Goal: Task Accomplishment & Management: Use online tool/utility

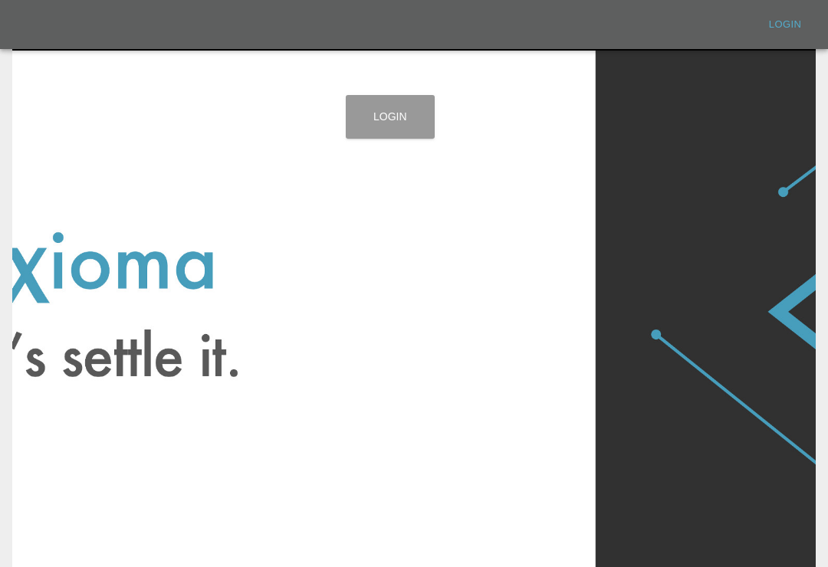
click at [400, 110] on link "Login" at bounding box center [390, 117] width 89 height 44
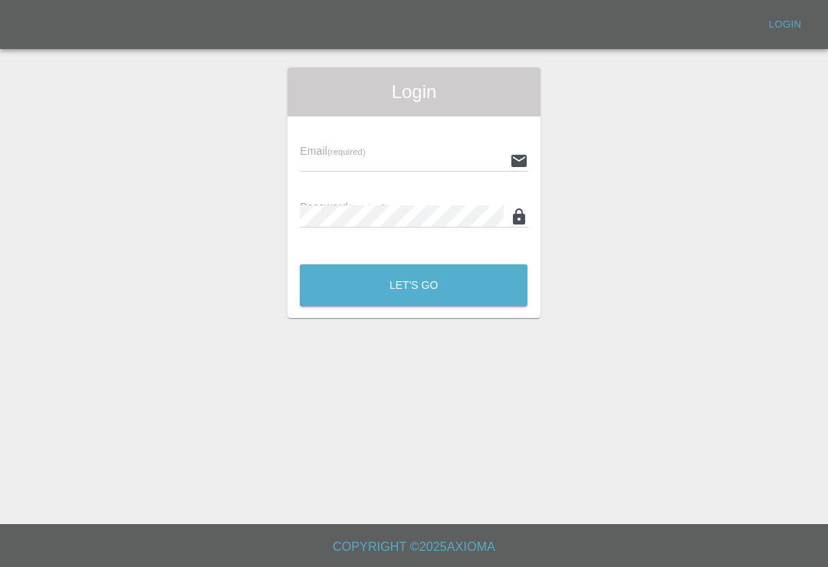
click at [457, 169] on input "text" at bounding box center [401, 161] width 203 height 22
type input "[EMAIL_ADDRESS][DOMAIN_NAME]"
click at [413, 285] on button "Let's Go" at bounding box center [414, 286] width 228 height 42
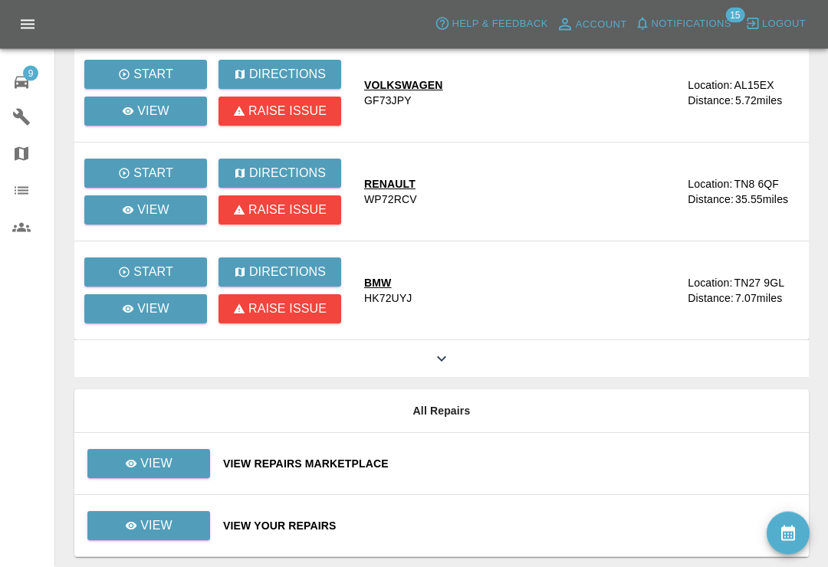
scroll to position [183, 0]
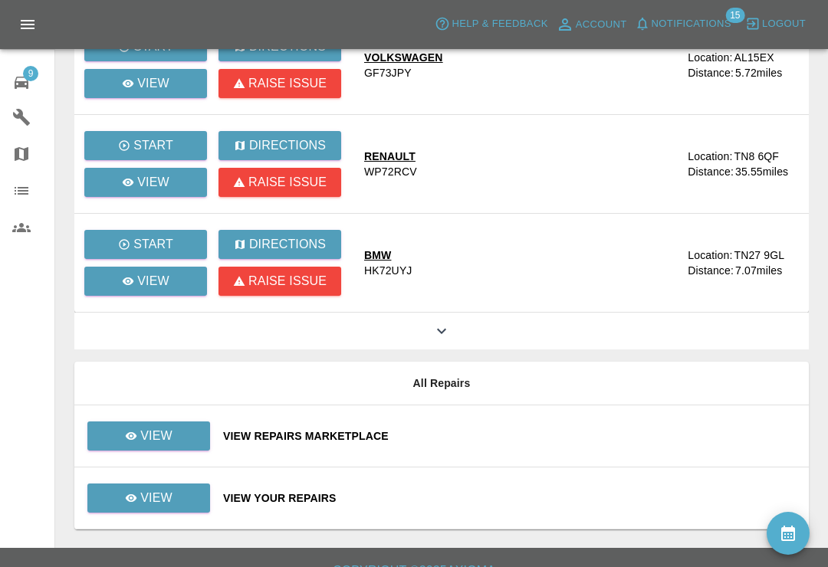
click at [473, 436] on div "View Repairs Marketplace" at bounding box center [510, 436] width 574 height 15
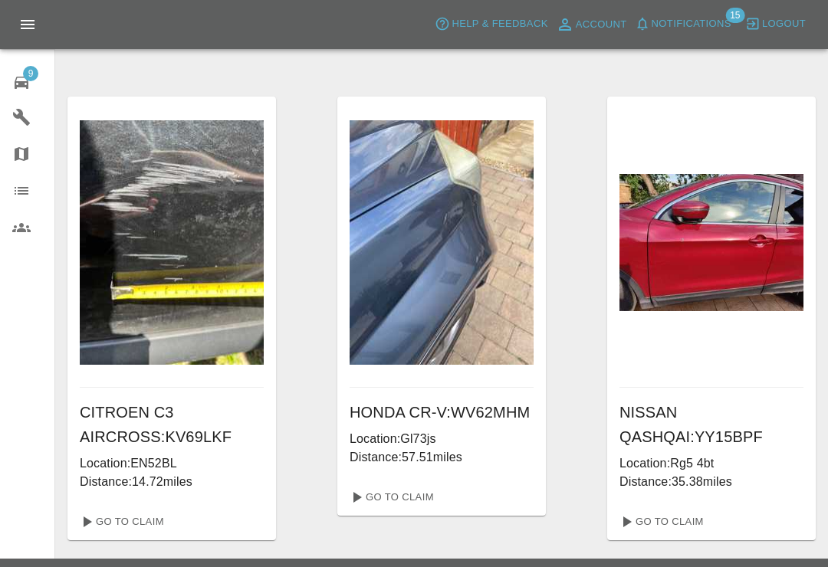
scroll to position [992, 0]
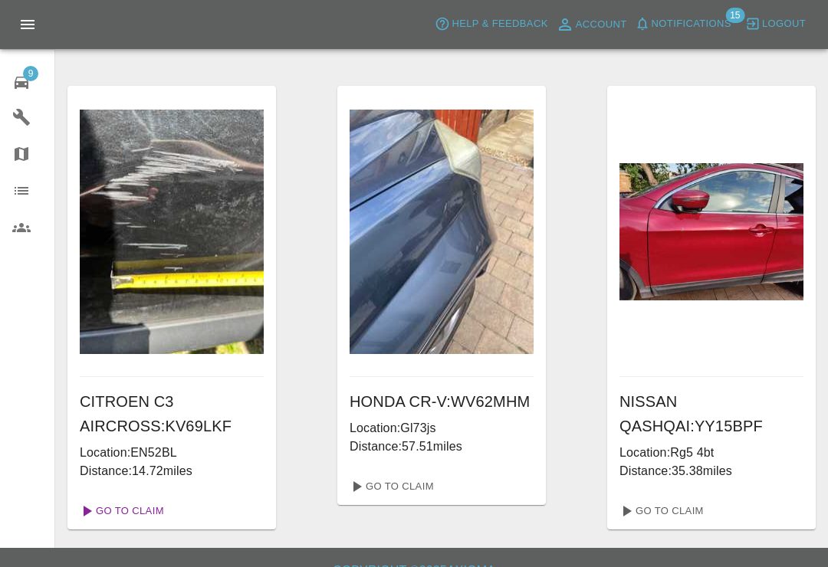
click at [153, 509] on link "Go To Claim" at bounding box center [121, 511] width 94 height 25
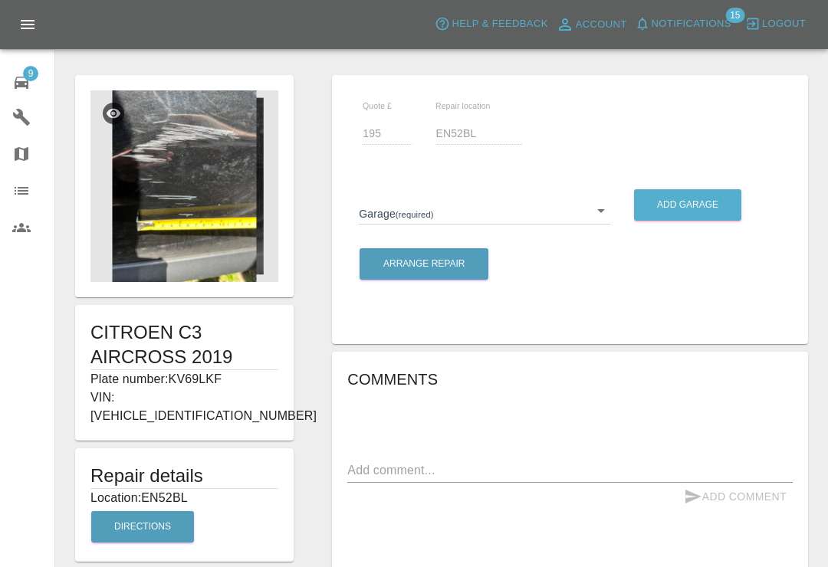
click at [209, 219] on img at bounding box center [184, 186] width 188 height 192
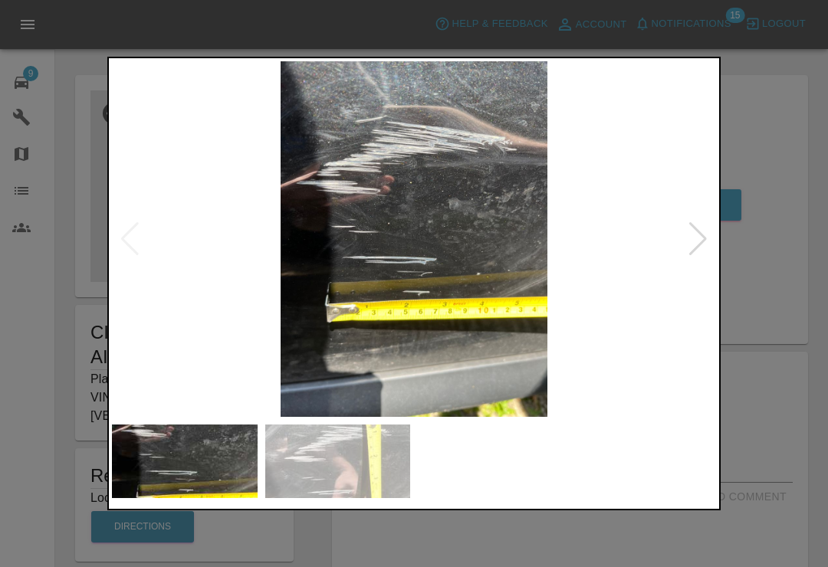
click at [698, 239] on div at bounding box center [698, 239] width 21 height 34
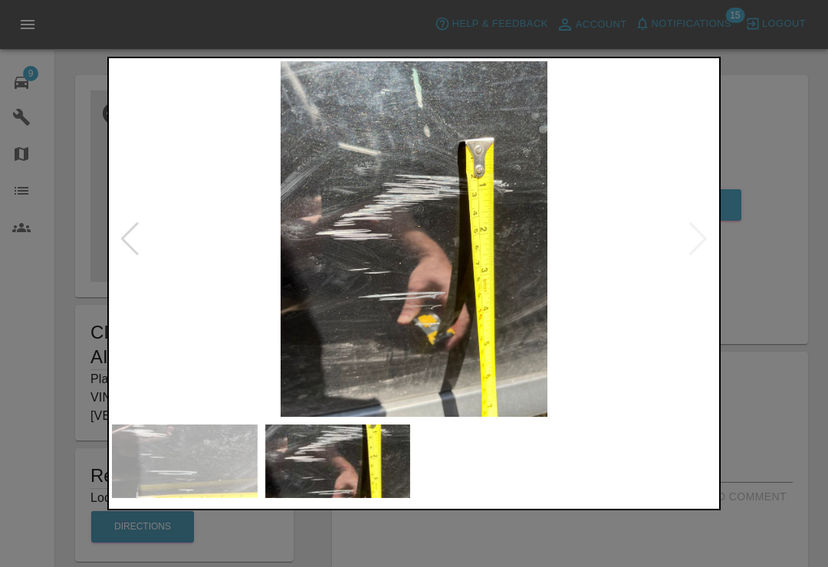
click at [781, 167] on div at bounding box center [414, 283] width 828 height 567
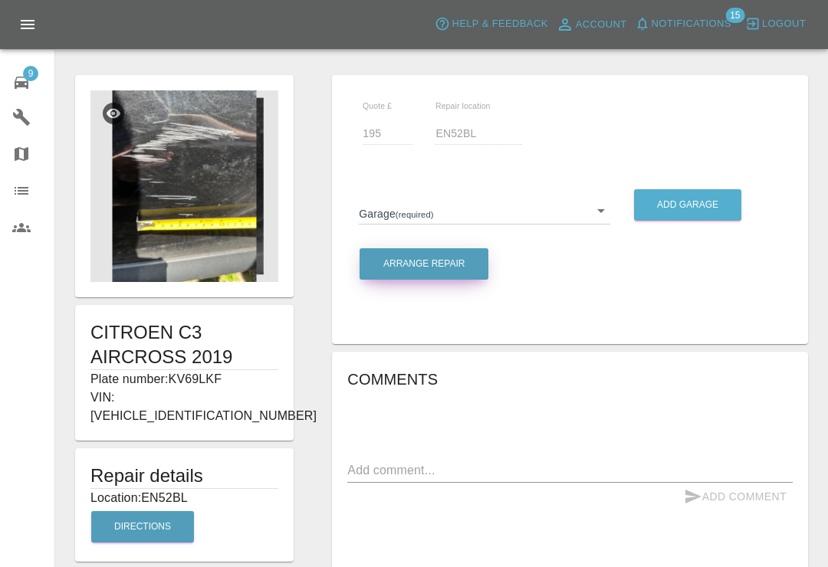
click at [441, 263] on button "Arrange Repair" at bounding box center [424, 263] width 129 height 31
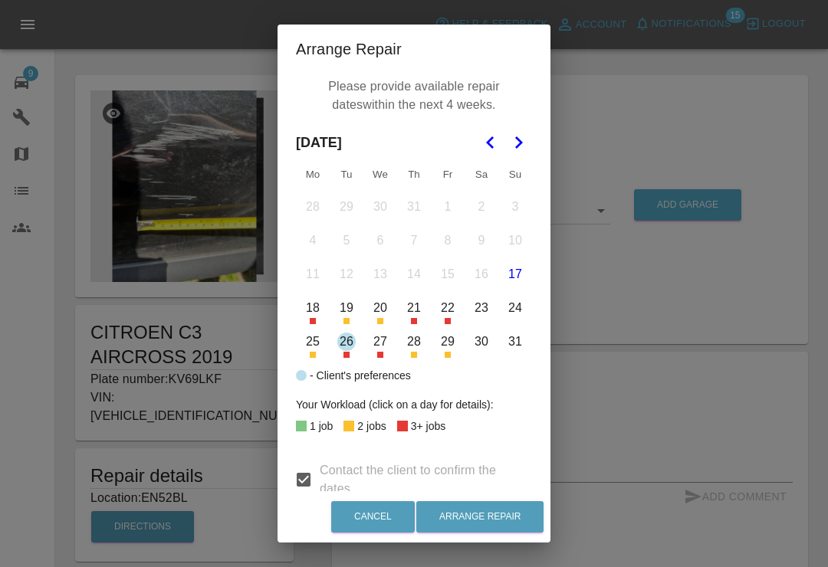
click at [511, 144] on icon "Go to the Next Month" at bounding box center [518, 142] width 18 height 18
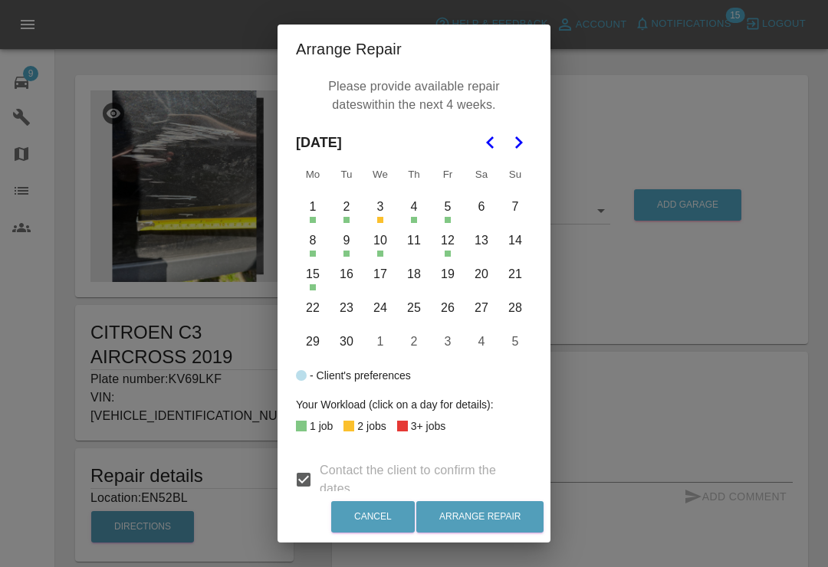
click at [420, 215] on button "4" at bounding box center [414, 207] width 32 height 32
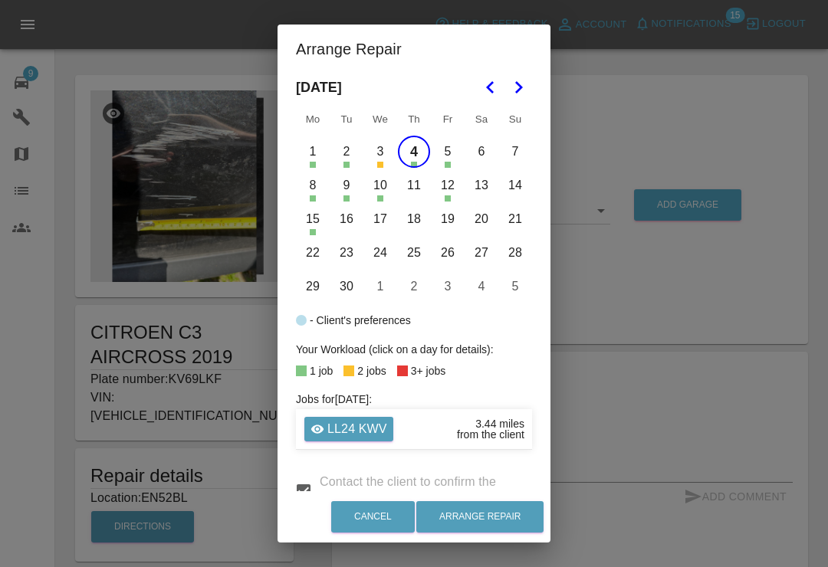
scroll to position [59, 0]
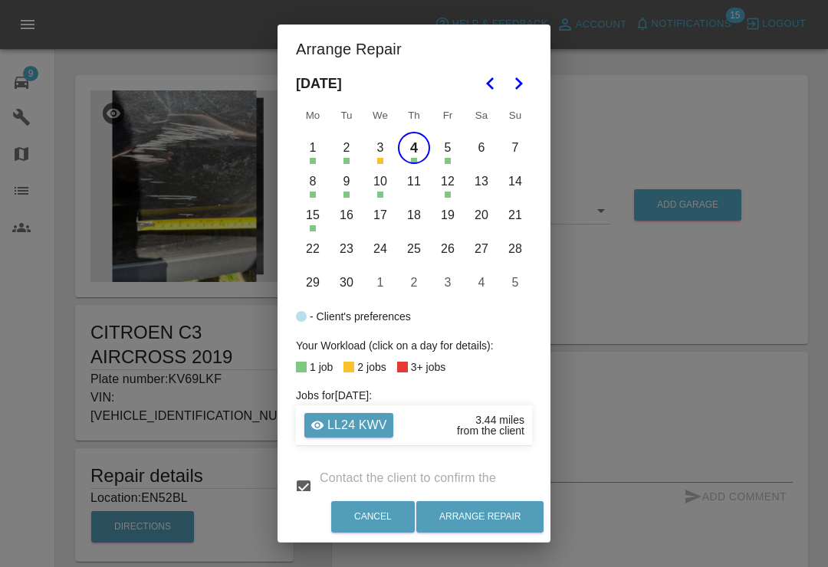
click at [449, 147] on button "5" at bounding box center [448, 148] width 32 height 32
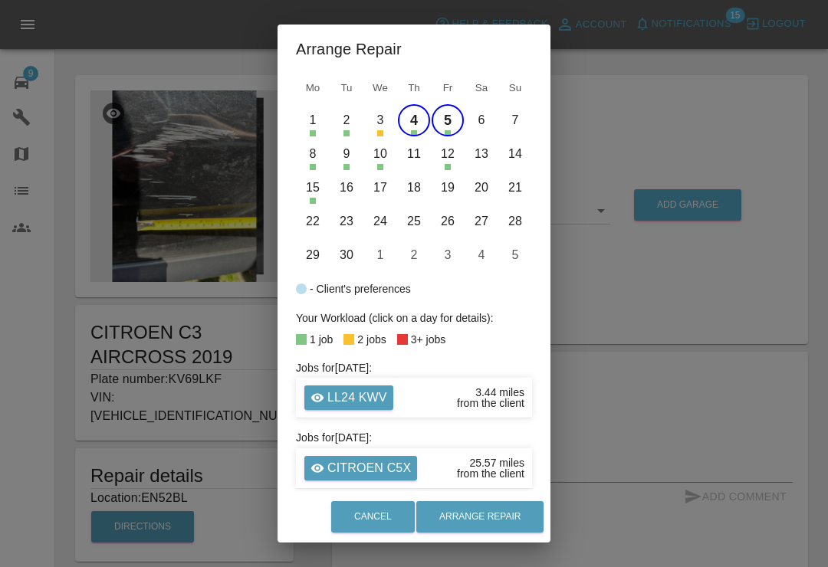
scroll to position [84, 0]
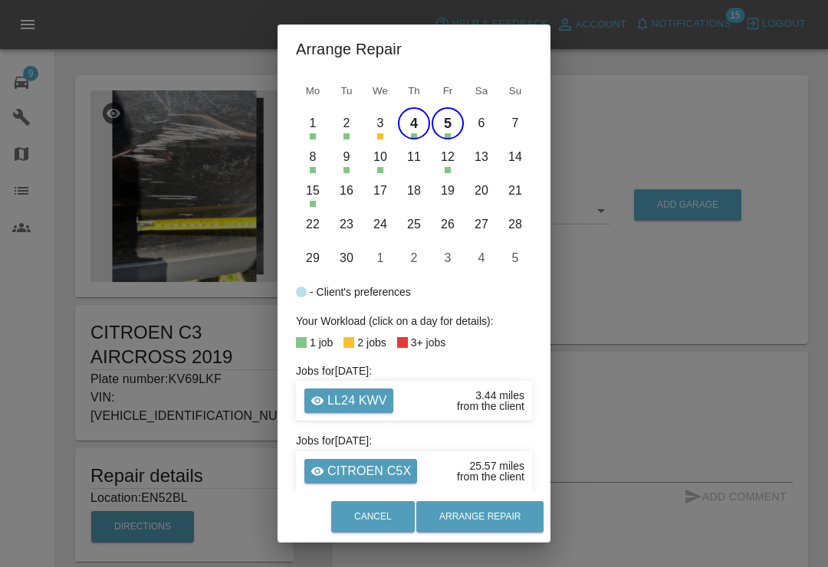
click at [449, 119] on button "5" at bounding box center [448, 123] width 32 height 32
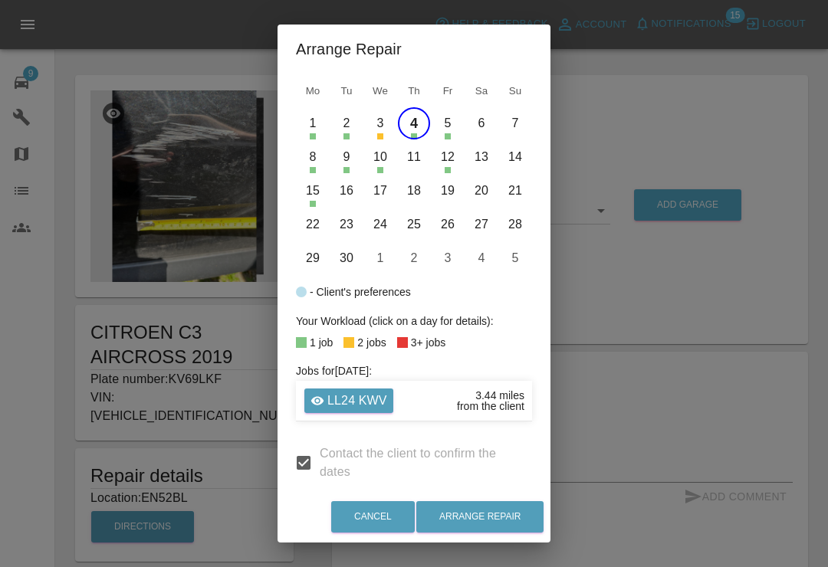
click at [313, 163] on button "8" at bounding box center [313, 157] width 32 height 32
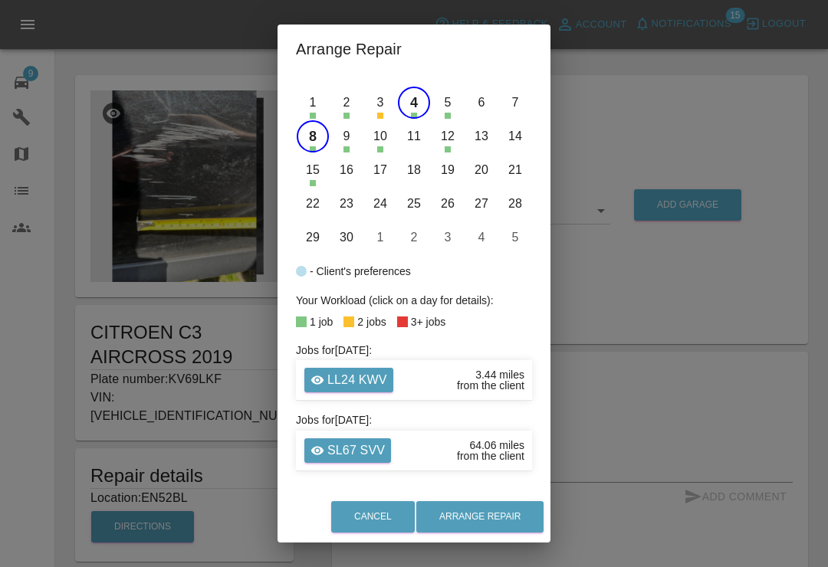
scroll to position [103, 0]
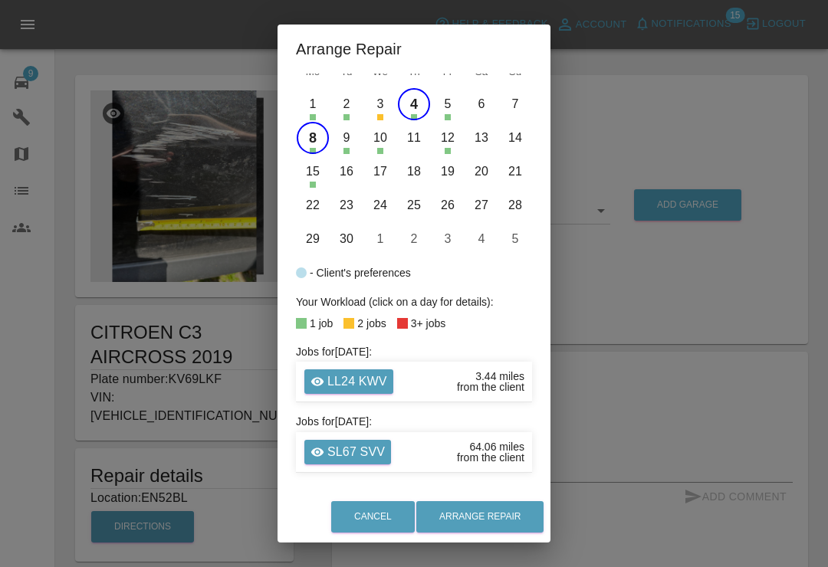
click at [352, 112] on button "2" at bounding box center [346, 104] width 32 height 32
click at [344, 100] on button "2" at bounding box center [346, 104] width 32 height 32
click at [347, 145] on button "9" at bounding box center [346, 138] width 32 height 32
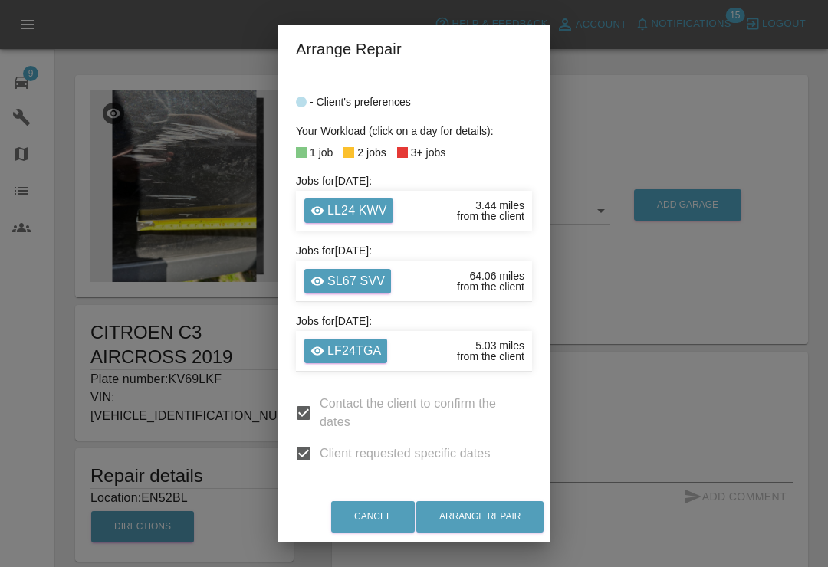
scroll to position [273, 0]
click at [511, 514] on button "Arrange Repair" at bounding box center [479, 516] width 127 height 31
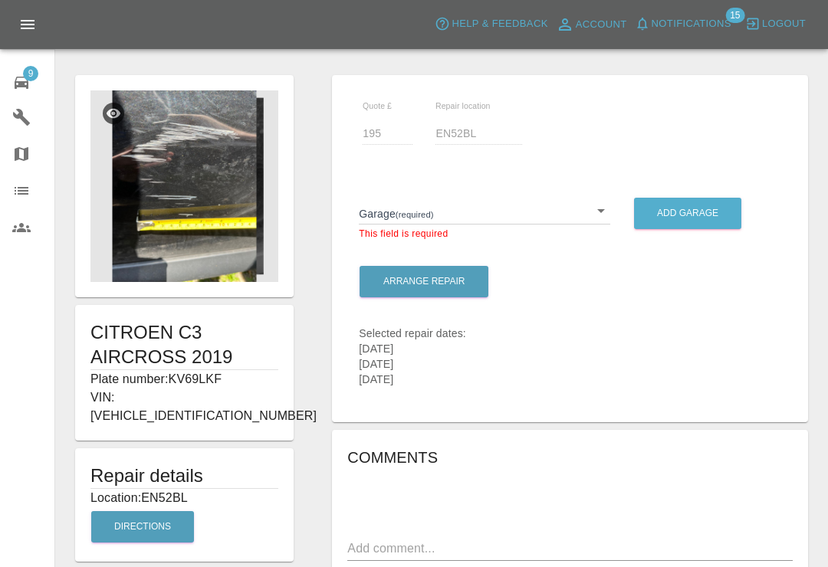
click at [604, 206] on body "Axioma Help & Feedback Account Notifications 15 Logout 9 Repair home Garages Ma…" at bounding box center [414, 543] width 828 height 1086
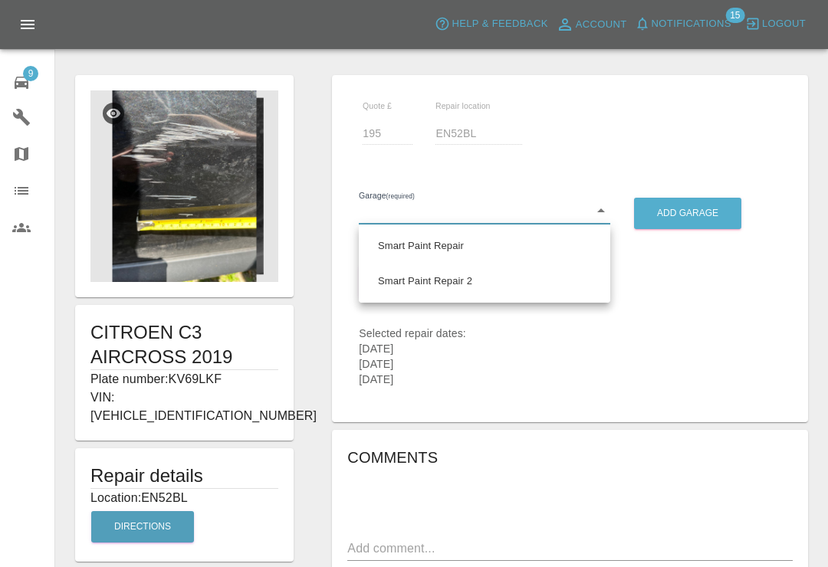
click at [459, 245] on li "Smart Paint Repair" at bounding box center [485, 245] width 244 height 35
type input "679a0979904d91245c525316"
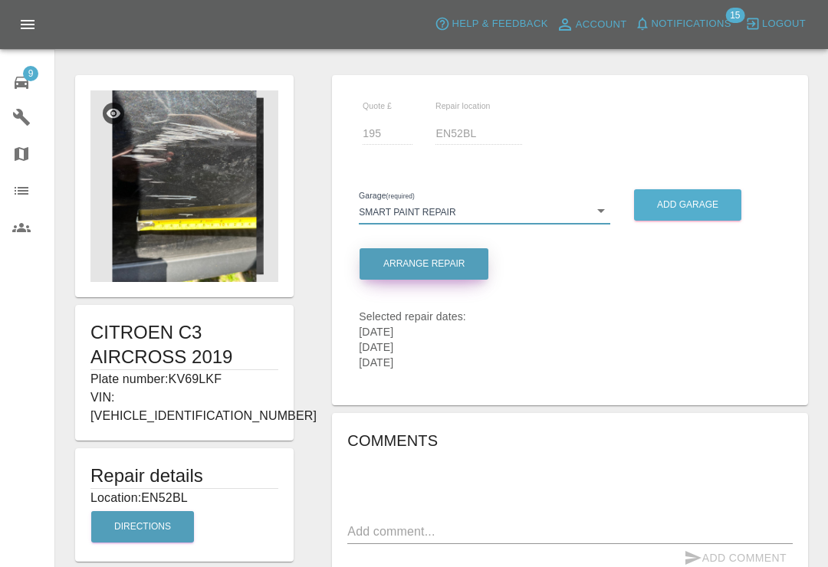
click at [468, 266] on button "Arrange Repair" at bounding box center [424, 263] width 129 height 31
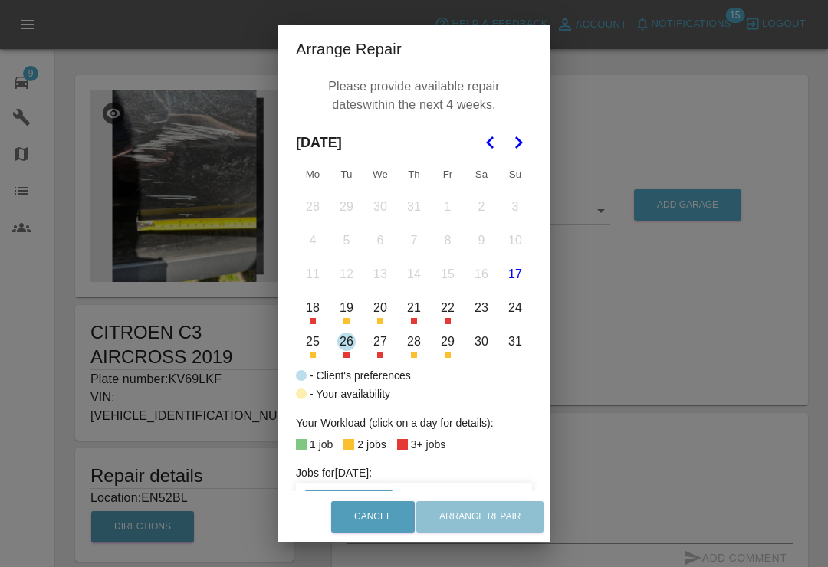
click at [656, 72] on div "Arrange Repair Please provide available repair dates within the next 4 weeks. A…" at bounding box center [414, 283] width 828 height 567
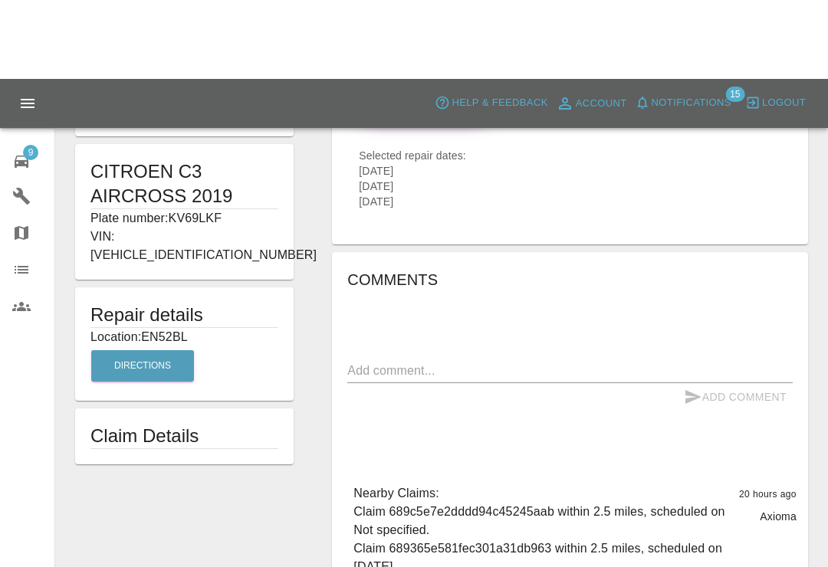
scroll to position [0, 0]
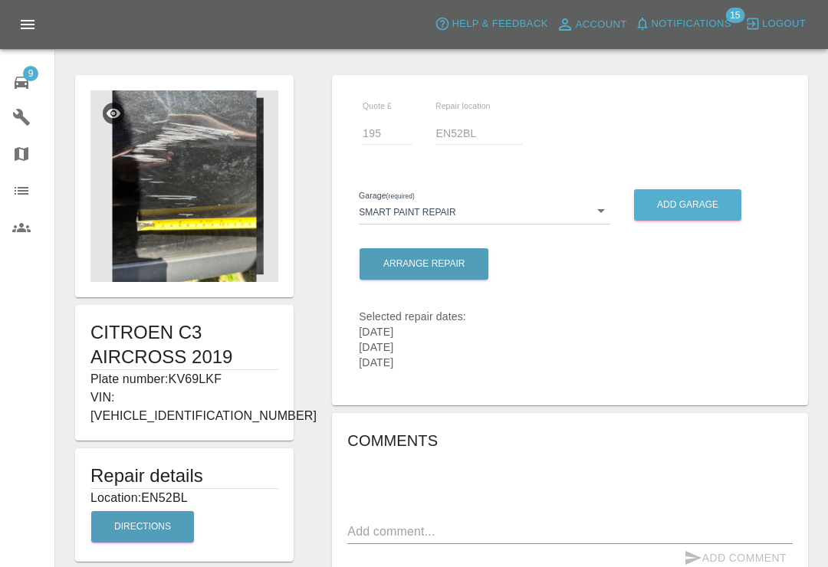
click at [30, 86] on icon at bounding box center [21, 83] width 18 height 18
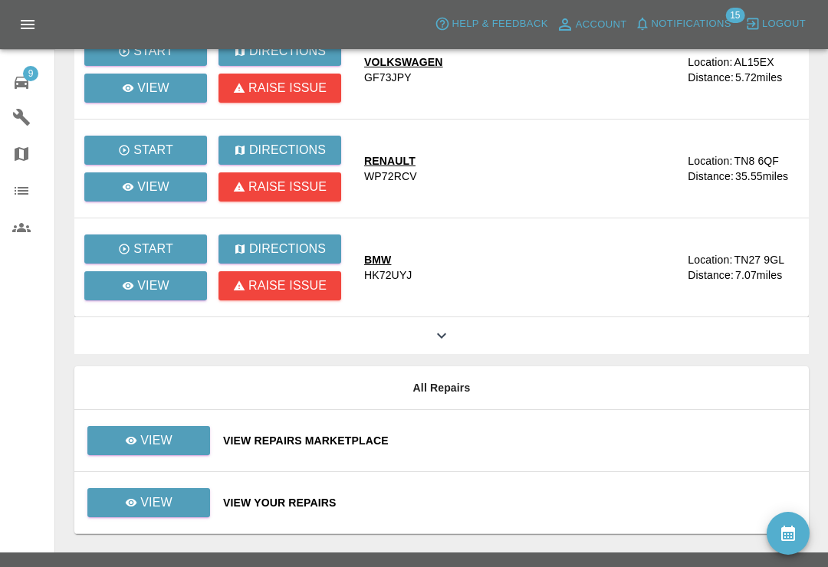
scroll to position [183, 0]
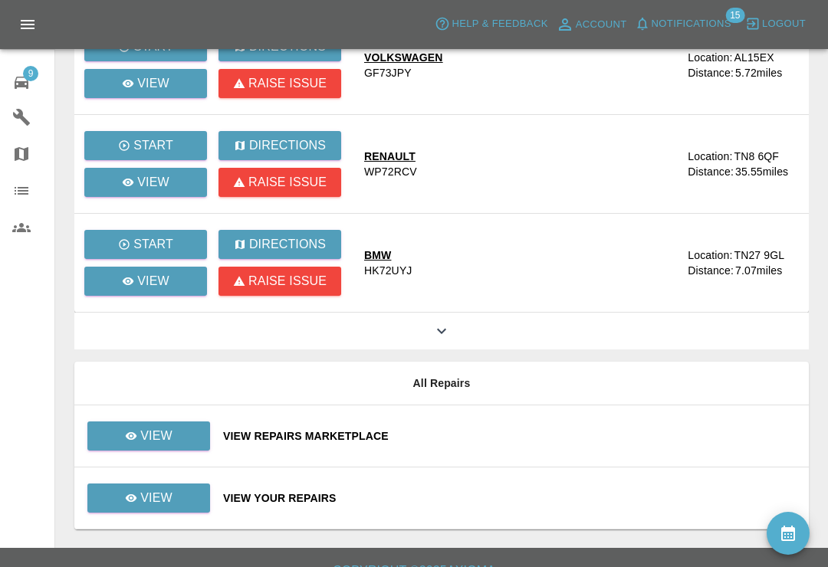
click at [474, 495] on div "View Your Repairs" at bounding box center [510, 498] width 574 height 15
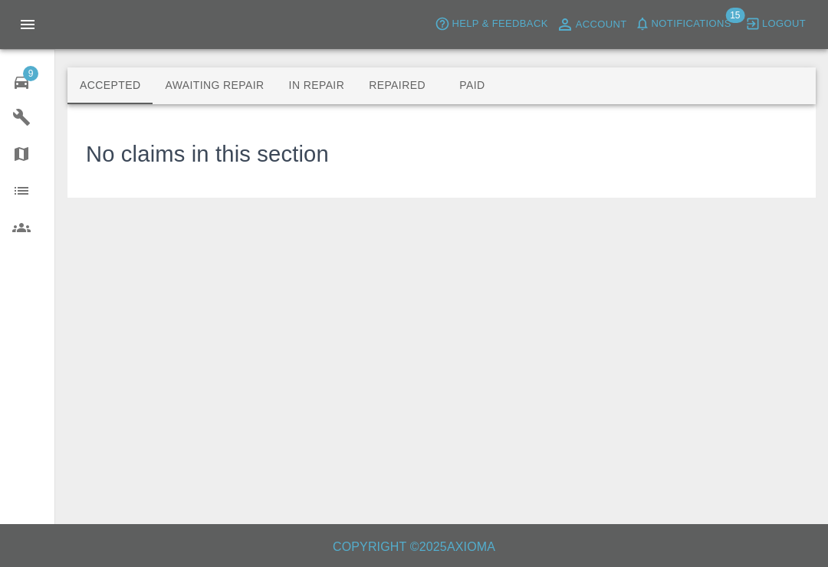
click at [252, 90] on button "Awaiting Repair" at bounding box center [214, 85] width 123 height 37
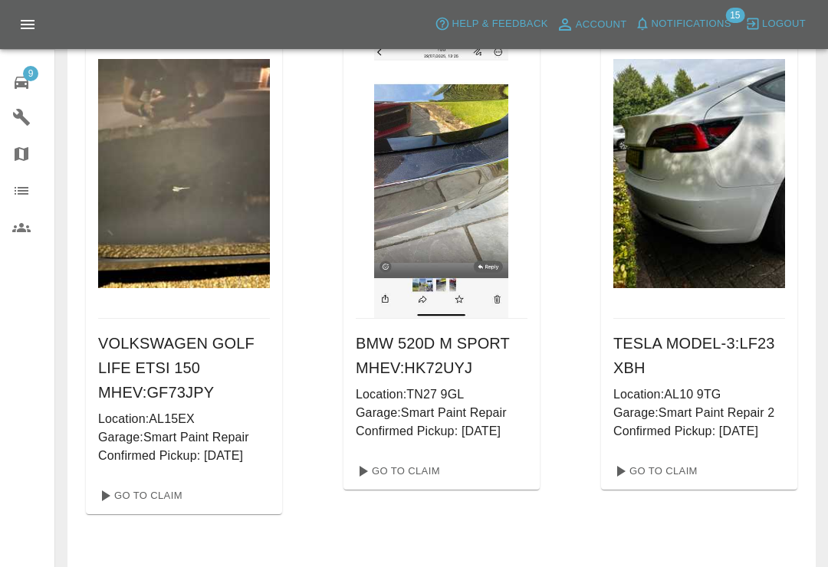
scroll to position [94, 0]
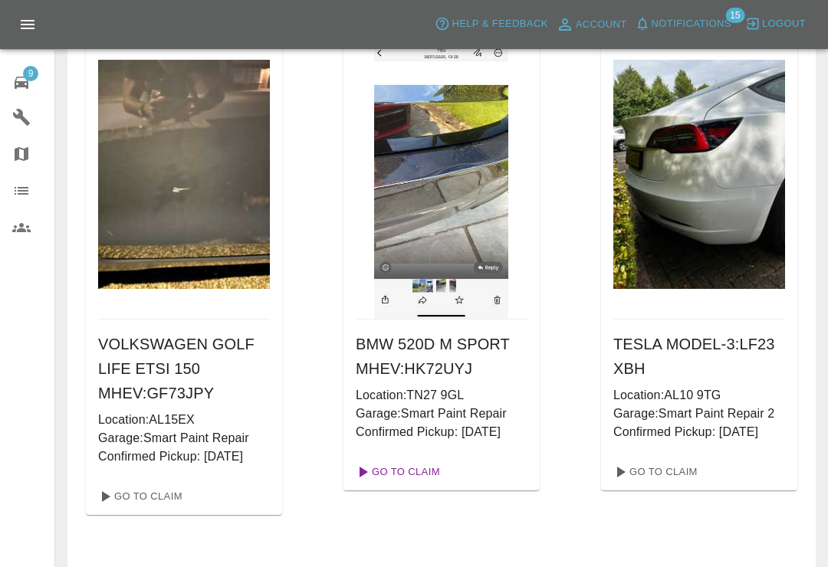
click at [424, 471] on link "Go To Claim" at bounding box center [397, 472] width 94 height 25
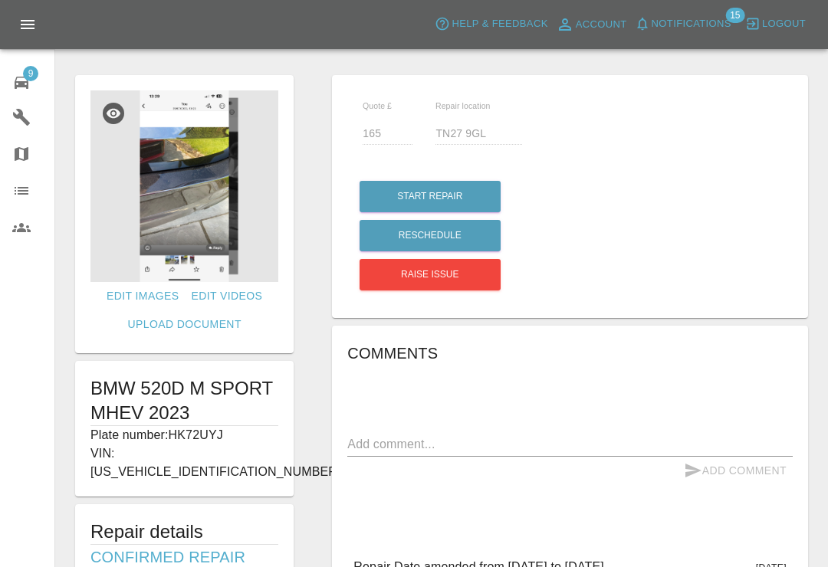
click at [317, 58] on div at bounding box center [441, 42] width 748 height 49
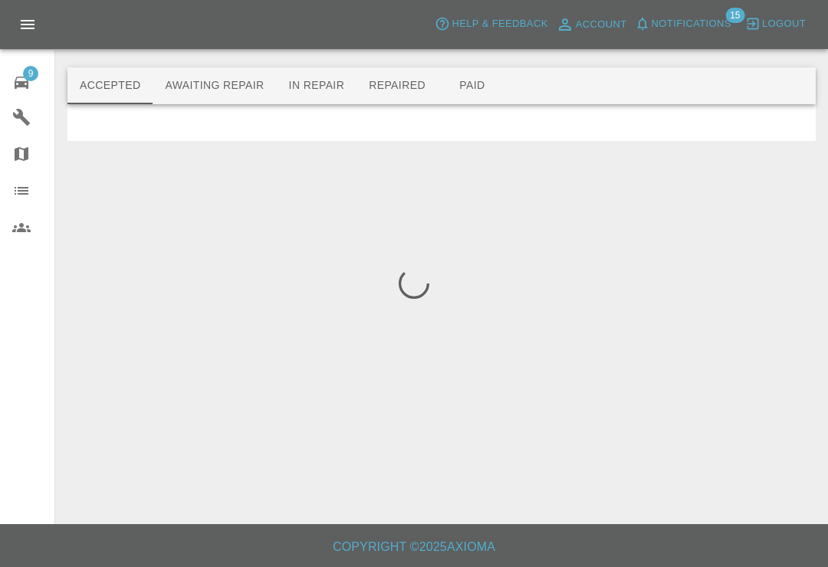
scroll to position [24, 0]
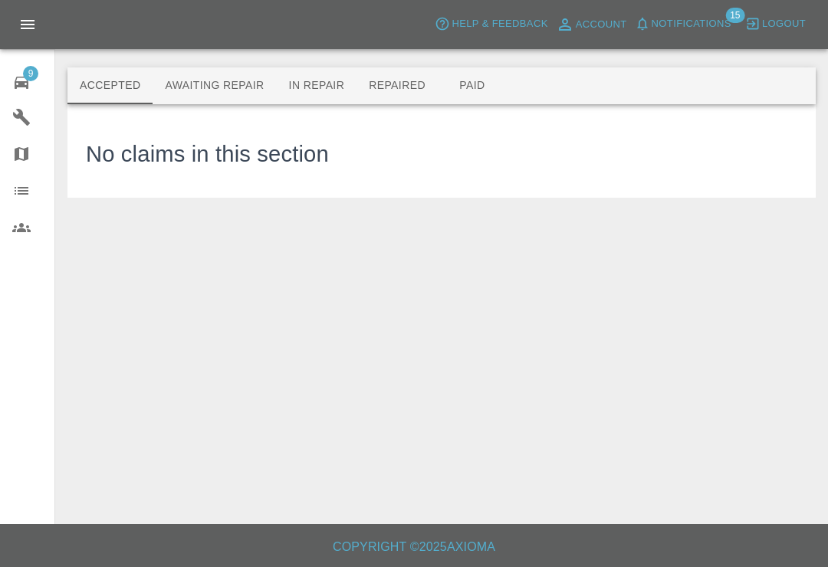
click at [234, 67] on button "Awaiting Repair" at bounding box center [214, 85] width 123 height 37
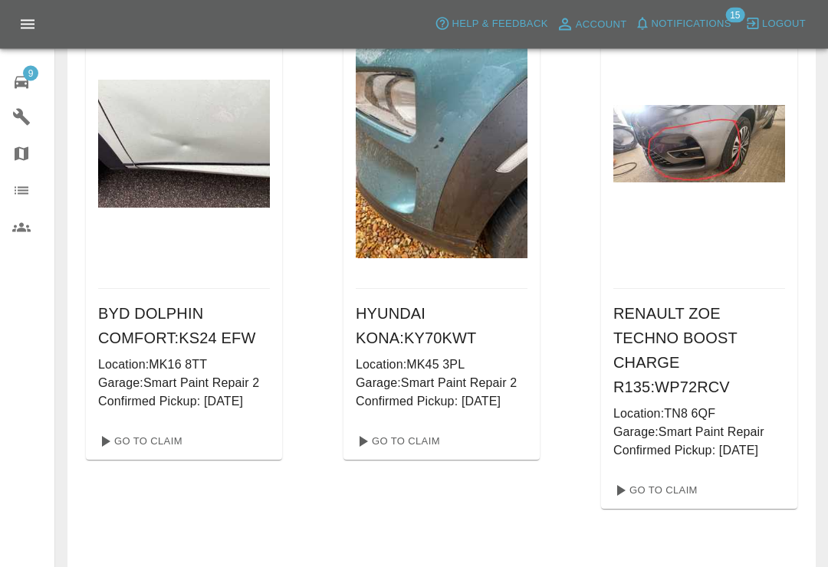
scroll to position [675, 0]
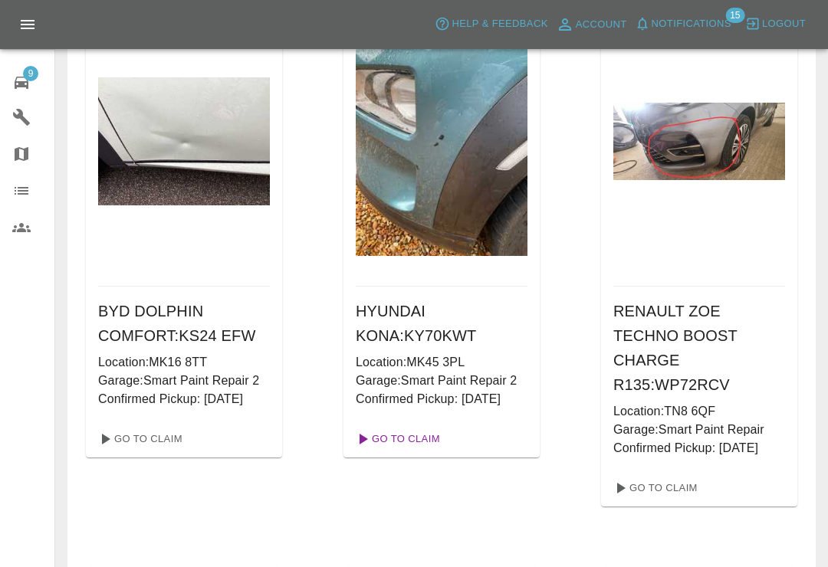
click at [414, 437] on link "Go To Claim" at bounding box center [397, 439] width 94 height 25
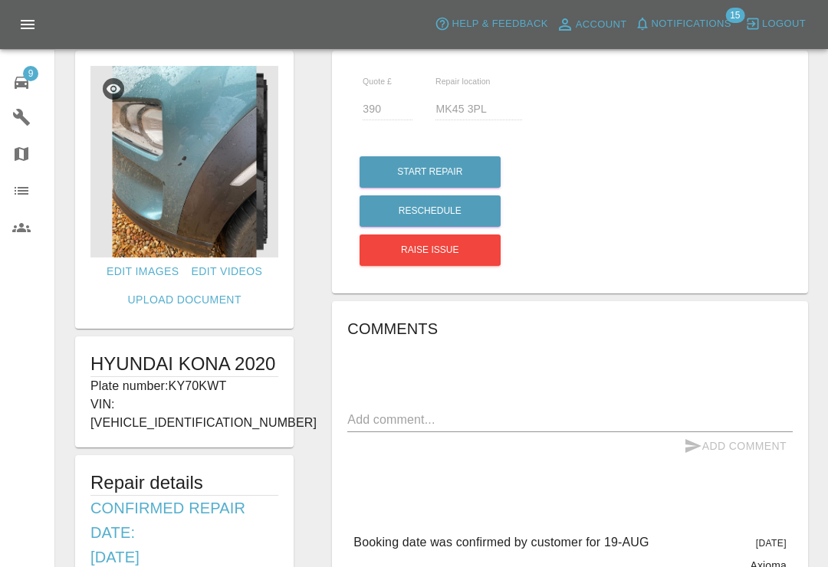
scroll to position [22, 0]
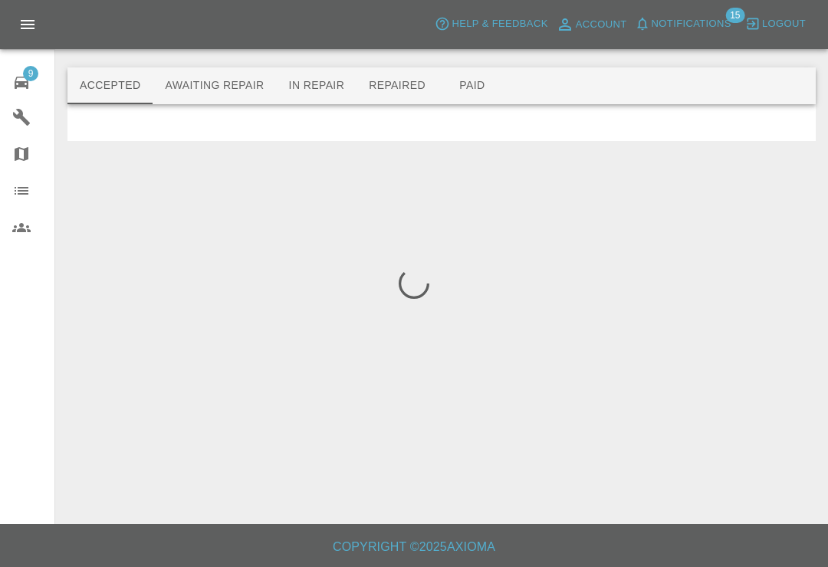
scroll to position [24, 0]
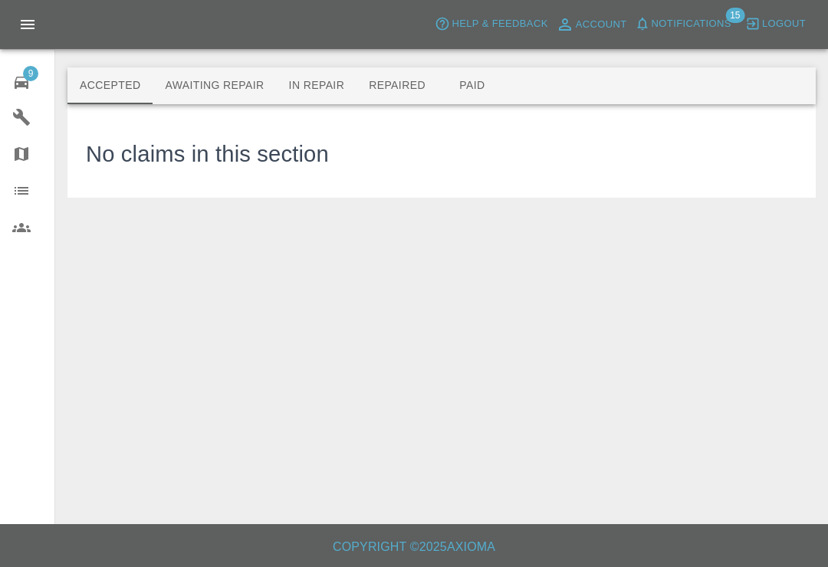
click at [241, 67] on button "Awaiting Repair" at bounding box center [214, 85] width 123 height 37
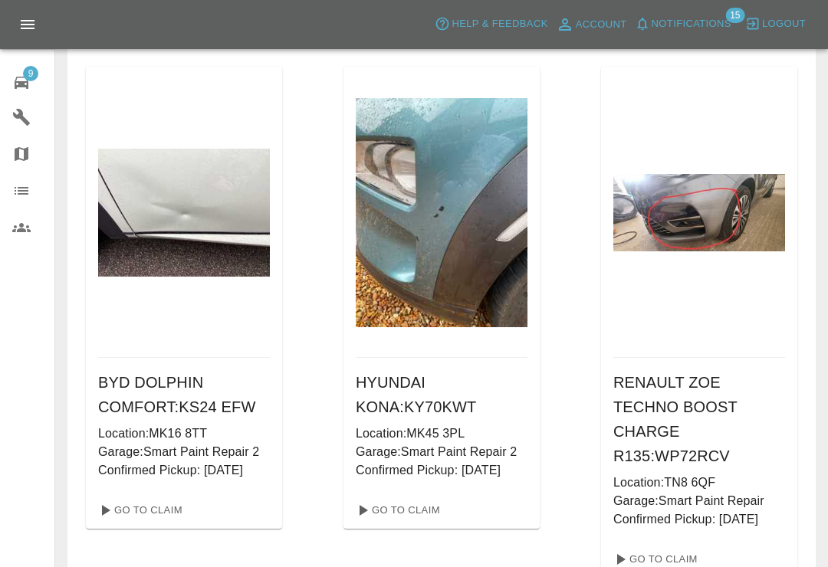
scroll to position [608, 0]
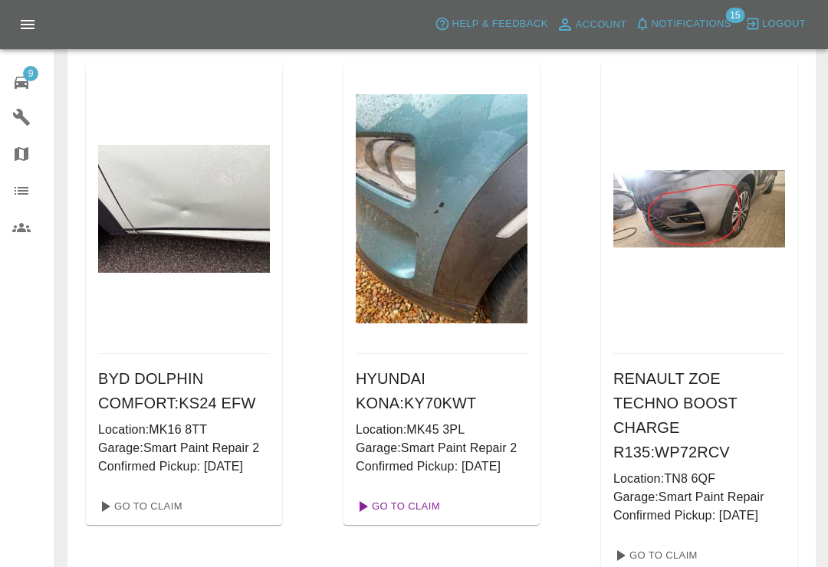
click at [426, 505] on link "Go To Claim" at bounding box center [397, 507] width 94 height 25
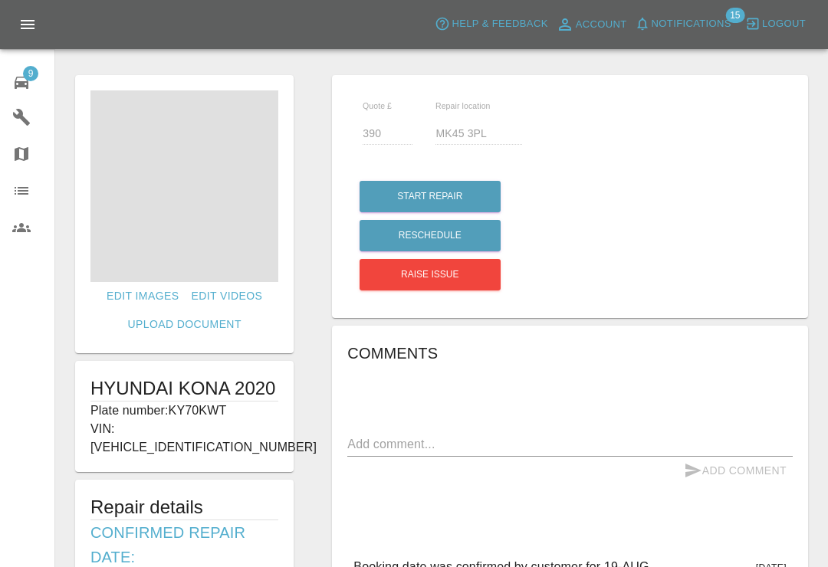
click at [194, 206] on span at bounding box center [184, 186] width 188 height 192
click at [225, 229] on img at bounding box center [184, 186] width 188 height 192
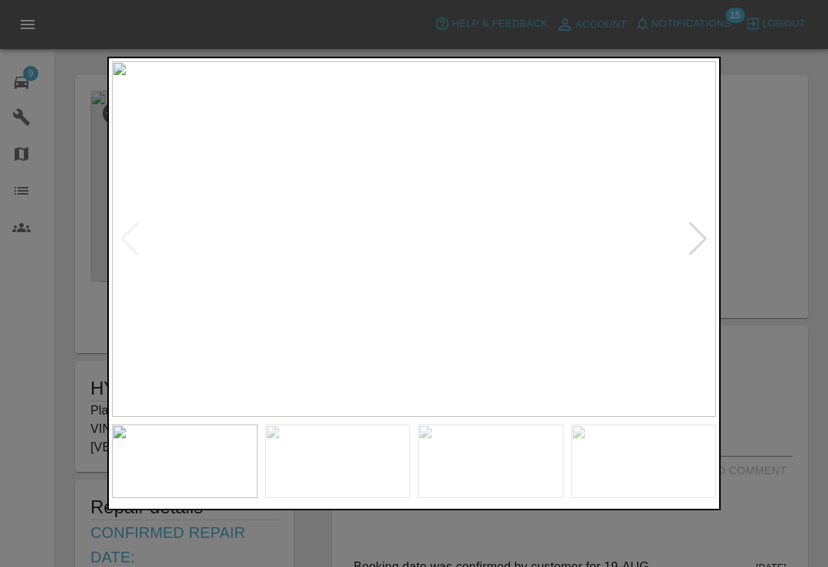
click at [701, 248] on div at bounding box center [698, 239] width 21 height 34
click at [698, 251] on div at bounding box center [698, 239] width 21 height 34
click at [702, 251] on div at bounding box center [698, 239] width 21 height 34
click at [704, 257] on img at bounding box center [414, 239] width 604 height 356
click at [776, 228] on div at bounding box center [414, 283] width 828 height 567
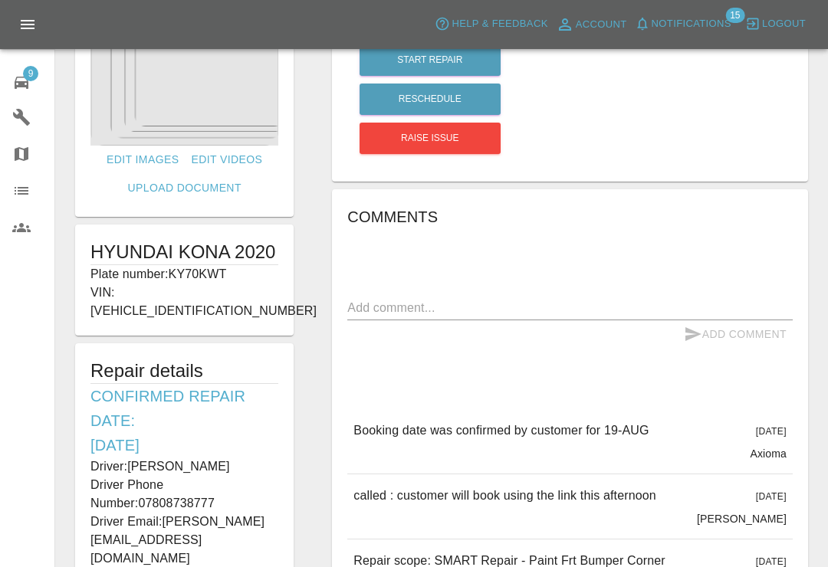
scroll to position [136, 0]
click at [584, 247] on div "Comments x Add Comment Booking date was confirmed by customer for 19-AUG 22 day…" at bounding box center [569, 567] width 445 height 724
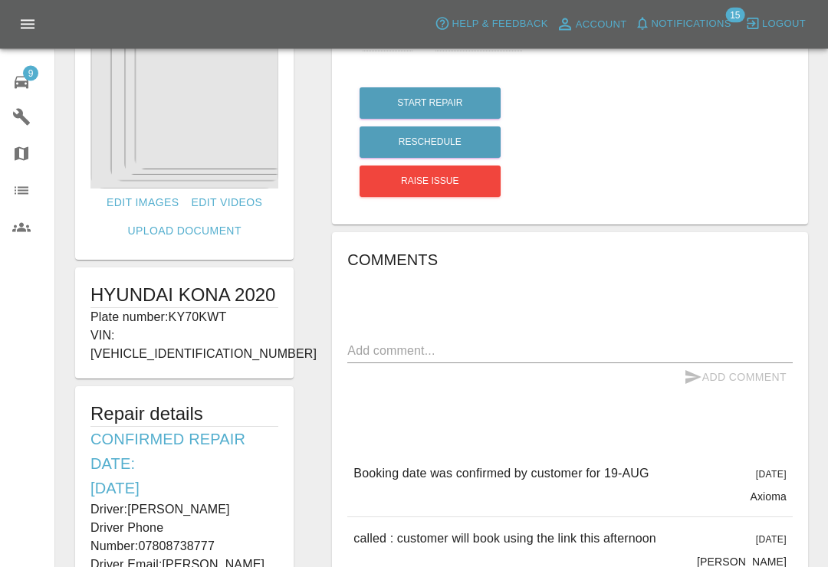
scroll to position [0, 0]
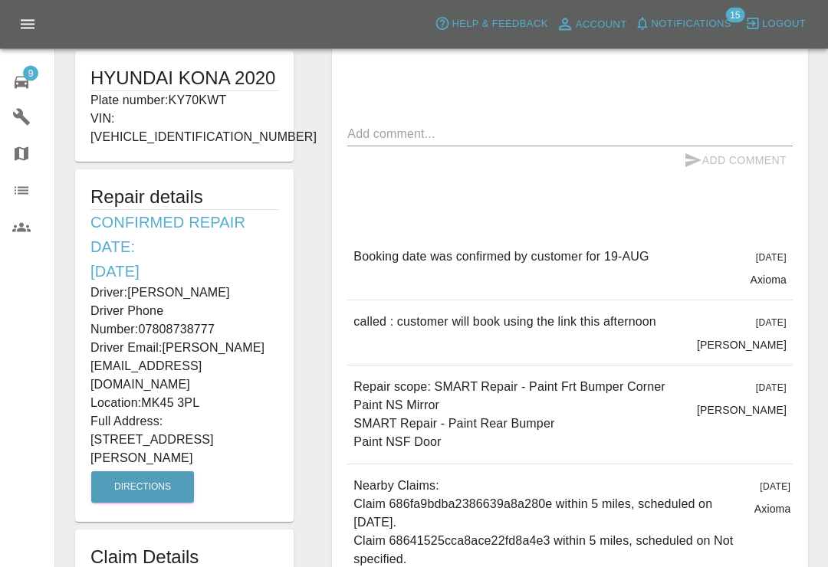
scroll to position [312, 0]
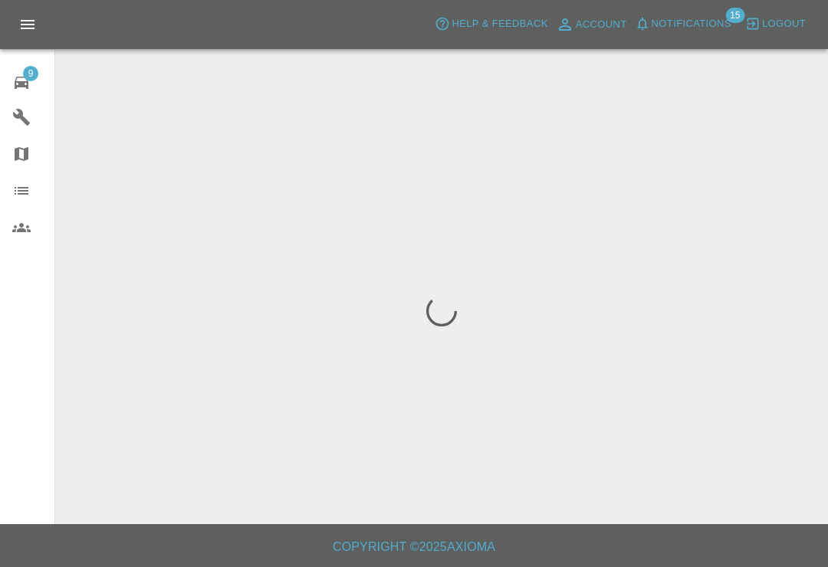
scroll to position [24, 0]
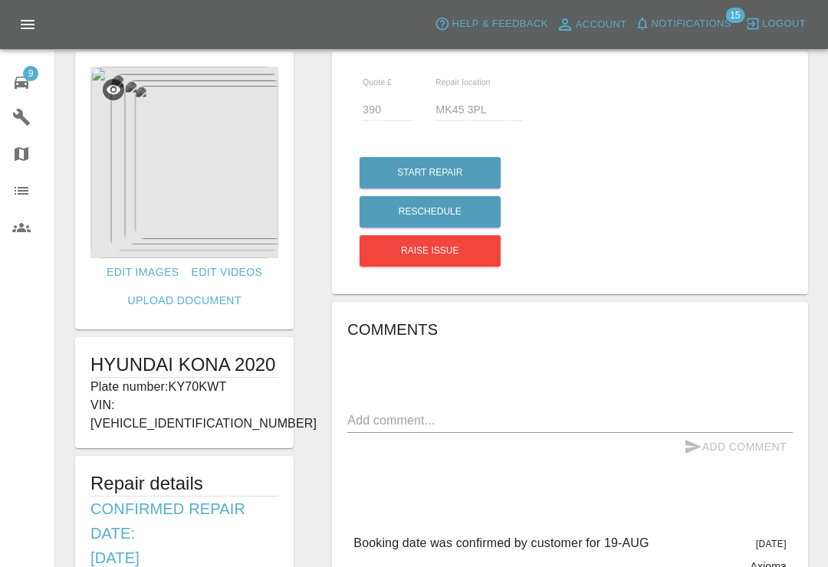
click at [655, 30] on span "Notifications" at bounding box center [692, 24] width 80 height 18
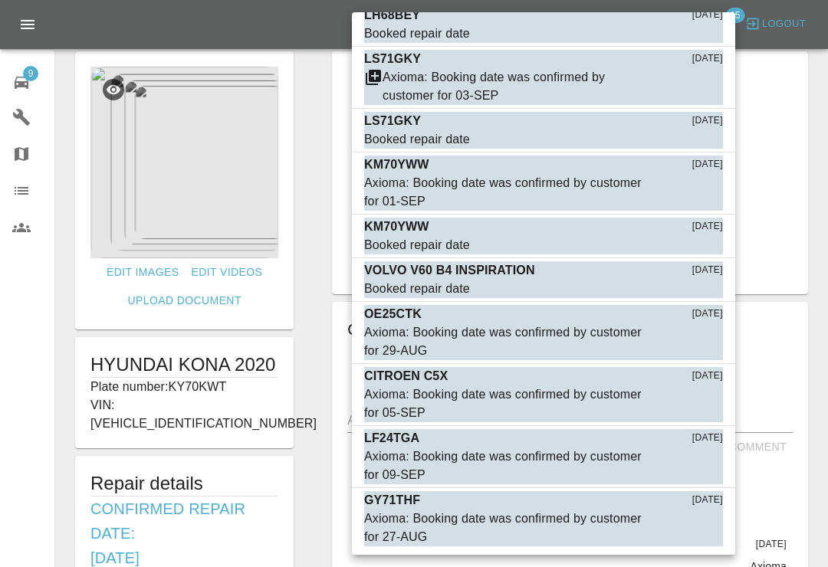
scroll to position [332, 0]
click at [813, 48] on div at bounding box center [414, 283] width 828 height 567
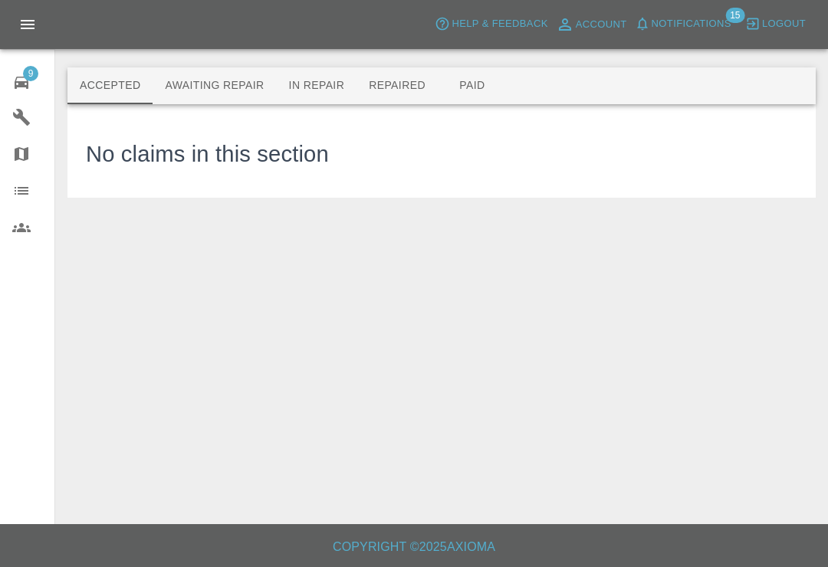
click at [235, 67] on button "Awaiting Repair" at bounding box center [214, 85] width 123 height 37
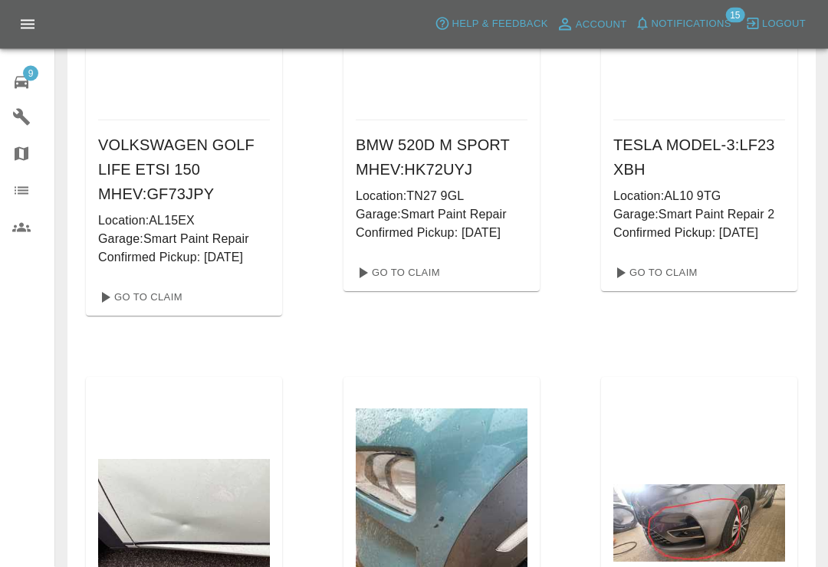
scroll to position [294, 0]
click at [429, 274] on link "Go To Claim" at bounding box center [397, 272] width 94 height 25
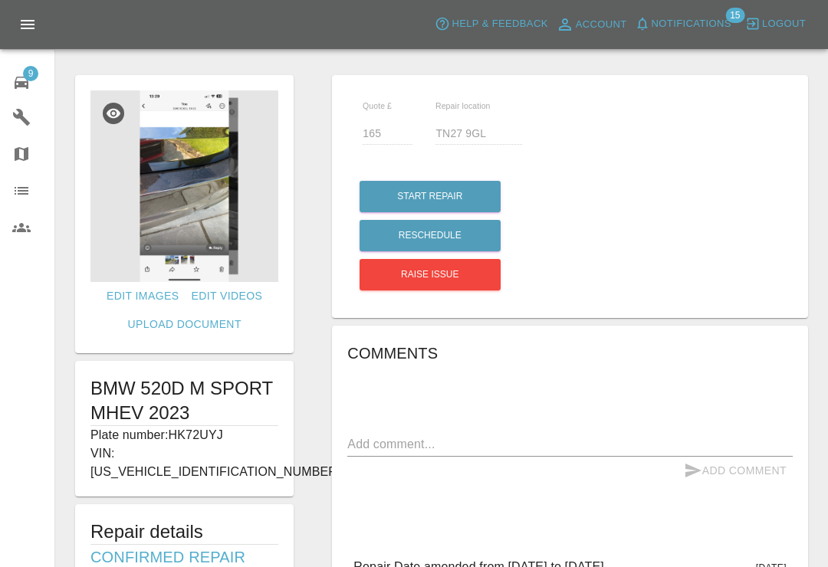
click at [209, 232] on img at bounding box center [184, 186] width 188 height 192
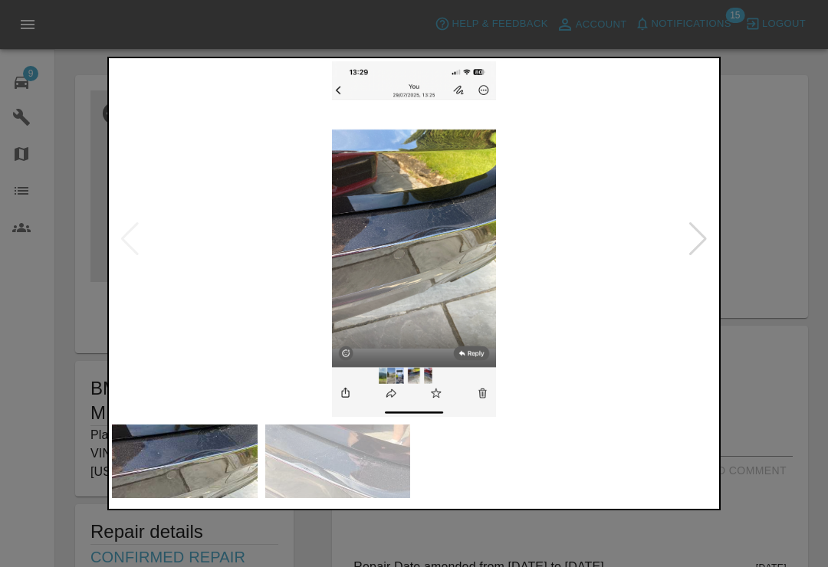
click at [705, 244] on div at bounding box center [698, 239] width 21 height 34
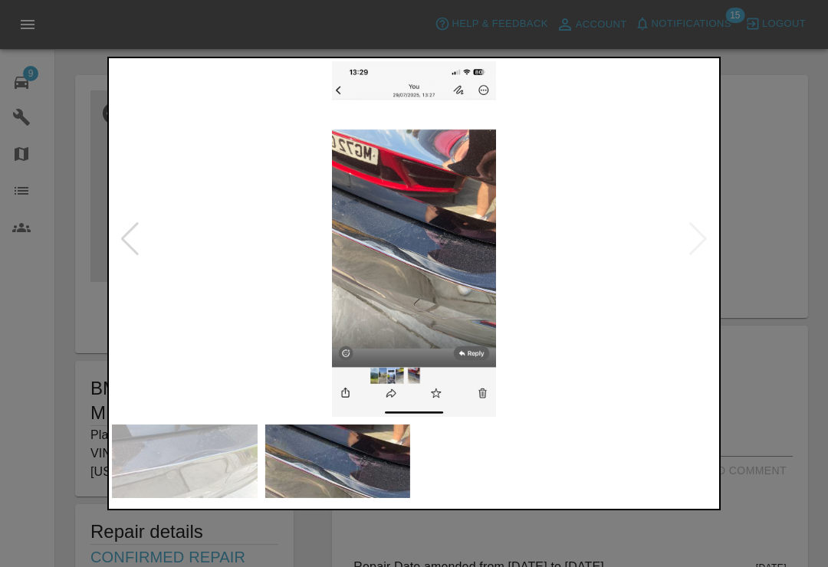
click at [196, 470] on img at bounding box center [185, 462] width 146 height 74
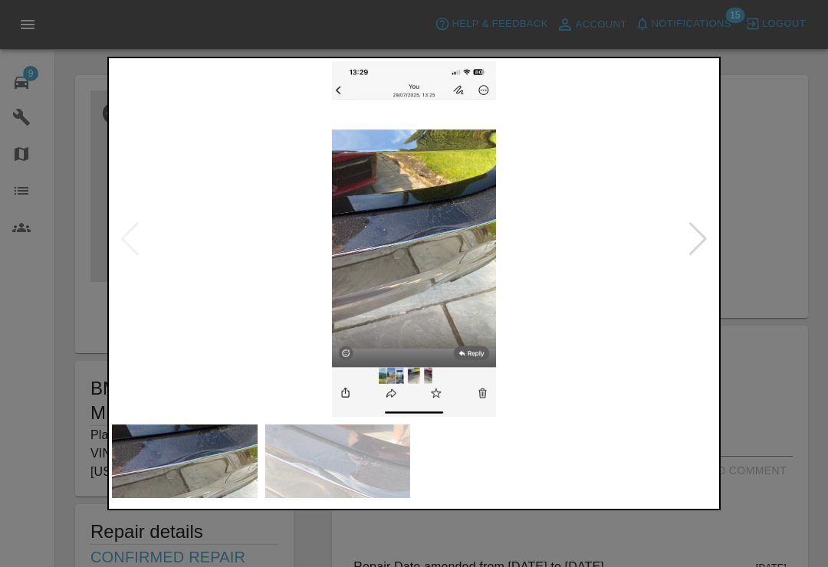
click at [819, 136] on div at bounding box center [414, 283] width 828 height 567
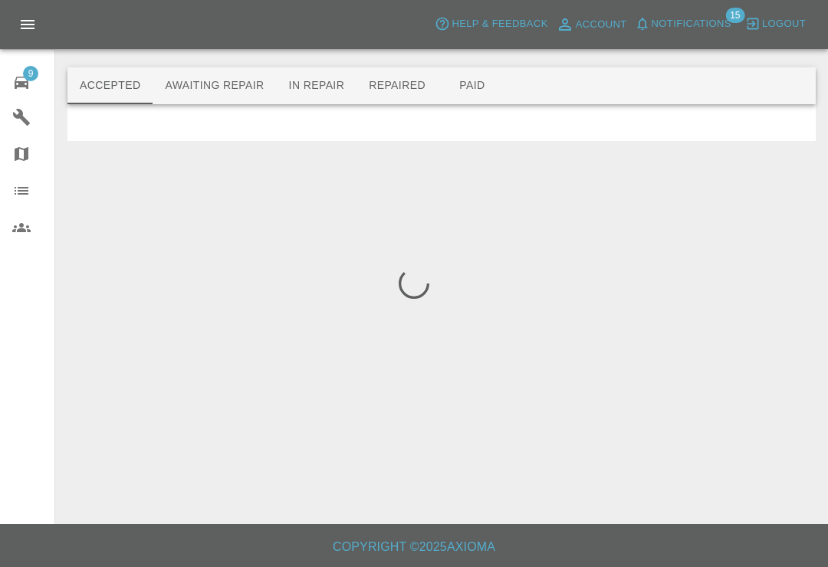
scroll to position [24, 0]
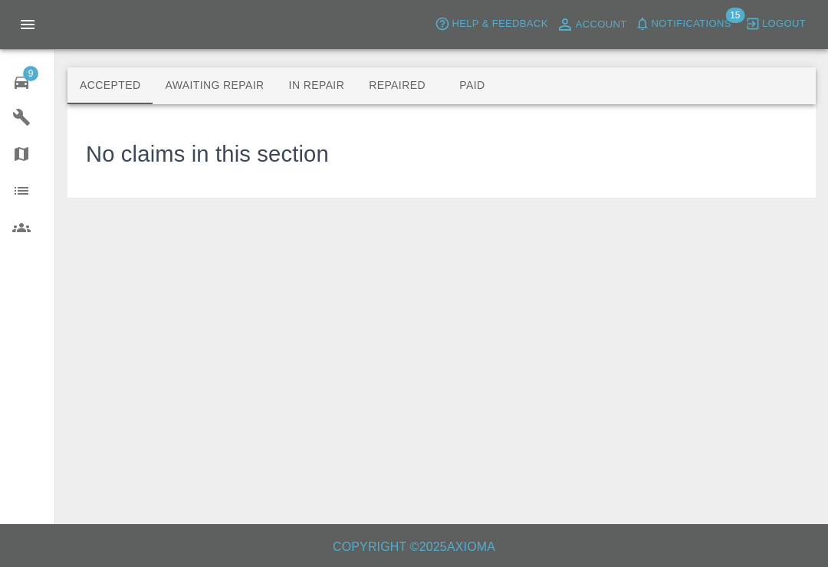
click at [246, 67] on button "Awaiting Repair" at bounding box center [214, 85] width 123 height 37
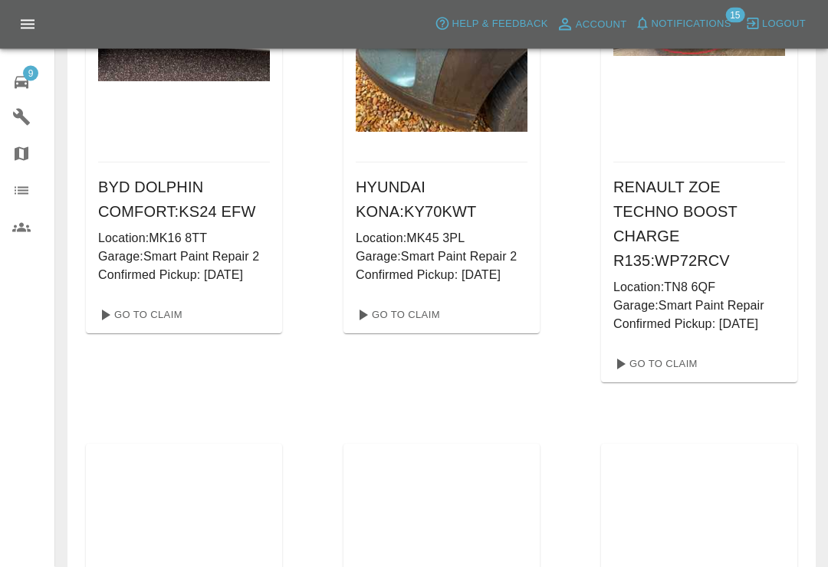
scroll to position [800, 0]
click at [425, 321] on link "Go To Claim" at bounding box center [397, 314] width 94 height 25
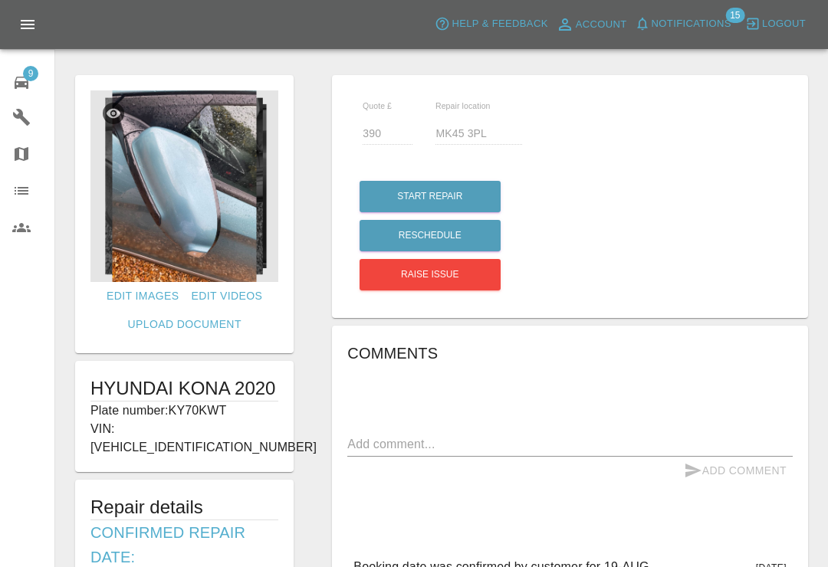
click at [214, 232] on img at bounding box center [184, 186] width 188 height 192
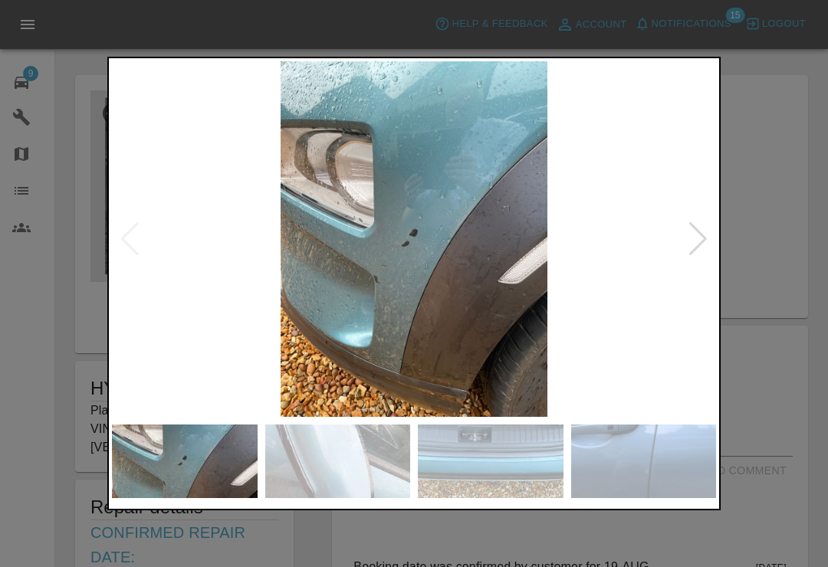
click at [706, 239] on div at bounding box center [698, 239] width 21 height 34
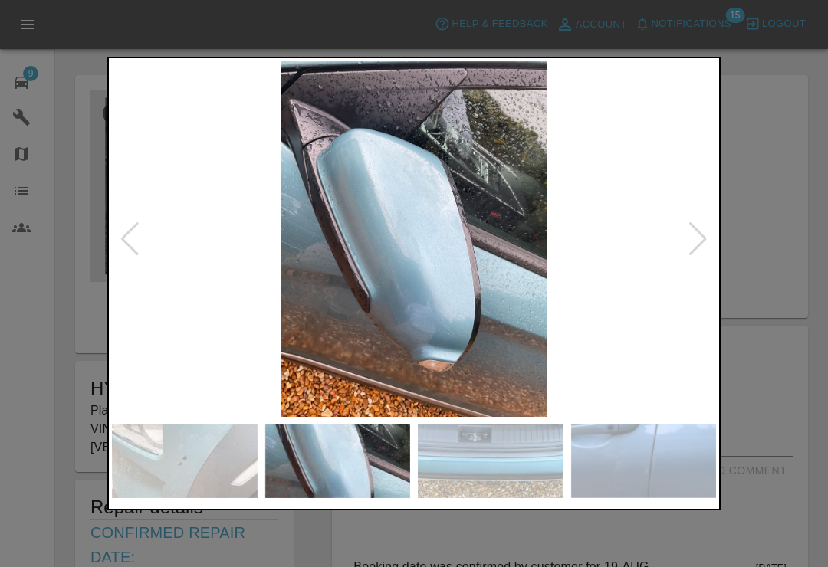
click at [690, 237] on div at bounding box center [698, 239] width 21 height 34
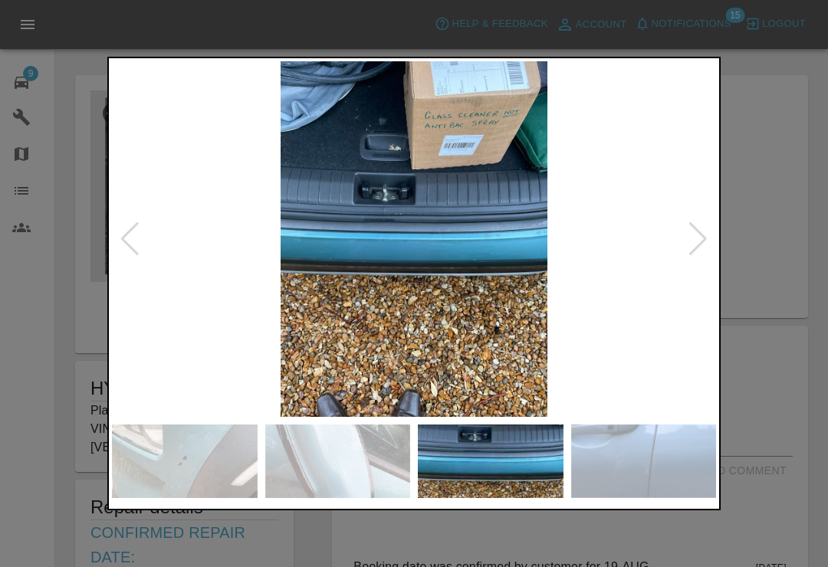
click at [704, 237] on div at bounding box center [698, 239] width 21 height 34
